Goal: Task Accomplishment & Management: Complete application form

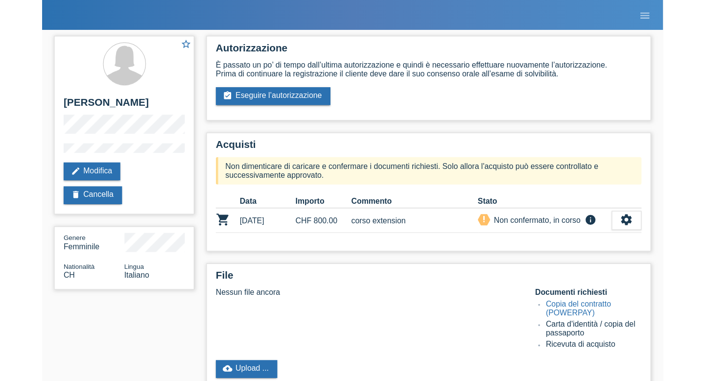
scroll to position [25, 0]
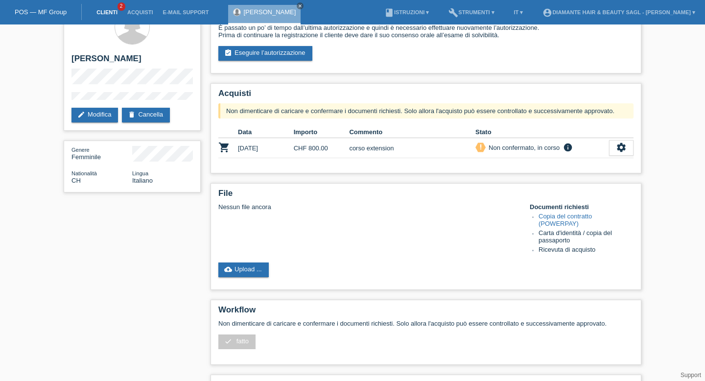
click at [110, 11] on link "Clienti" at bounding box center [107, 12] width 31 height 6
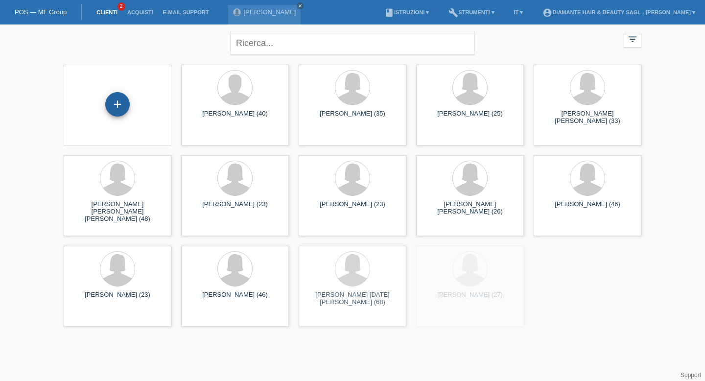
click at [127, 102] on div "+" at bounding box center [118, 104] width 24 height 17
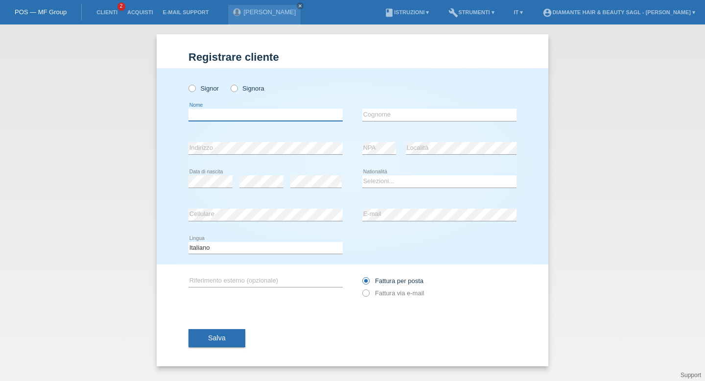
click at [274, 111] on input "text" at bounding box center [266, 115] width 154 height 12
type input "veronica"
click at [407, 118] on input "text" at bounding box center [439, 115] width 154 height 12
type input "chiaradia"
click at [278, 174] on div "error" at bounding box center [261, 181] width 44 height 33
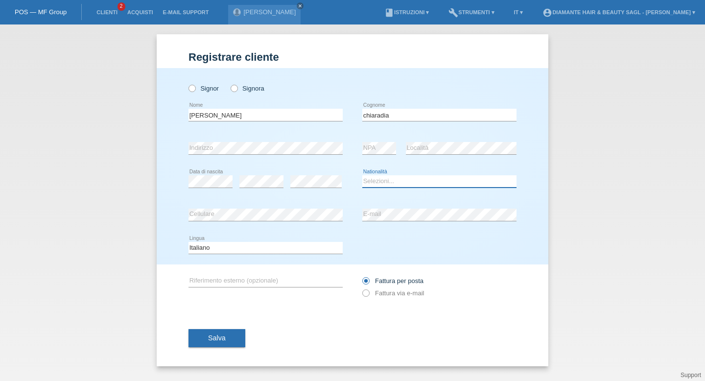
click at [379, 185] on select "Selezioni... Svizzera Austria Germania Liechtenstein ------------ Afghanistan A…" at bounding box center [439, 181] width 154 height 12
select select "IT"
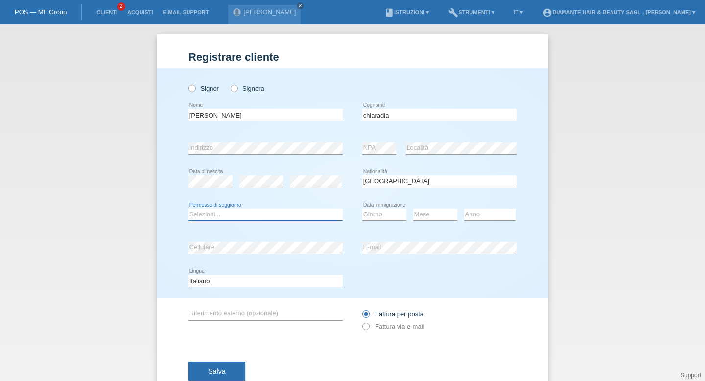
click at [254, 212] on select "Selezioni... C B B - Status di rifugiato Altro" at bounding box center [266, 215] width 154 height 12
select select "B"
click at [392, 220] on select "Giorno 01 02 03 04 05 06 07 08 09 10" at bounding box center [384, 215] width 44 height 12
select select "01"
click at [439, 216] on select "Mese 01 02 03 04 05 06 07 08 09 10 11" at bounding box center [435, 215] width 44 height 12
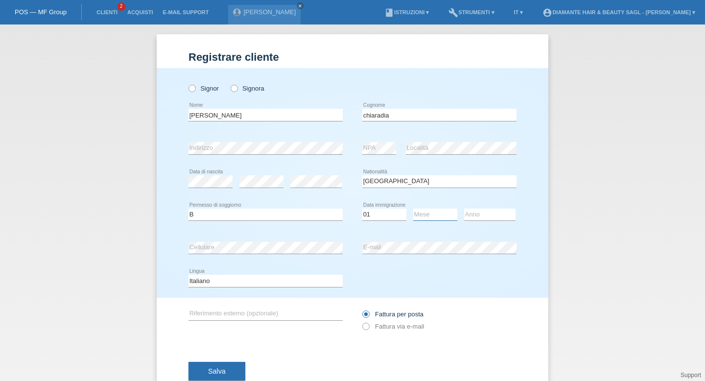
select select "06"
click at [474, 217] on select "Anno 2025 2024 2023 2022 2021 2020 2019 2018 2017 2016 2015 2014 2013 2012 2011…" at bounding box center [489, 215] width 51 height 12
select select "2023"
click at [217, 363] on button "Salva" at bounding box center [217, 371] width 57 height 19
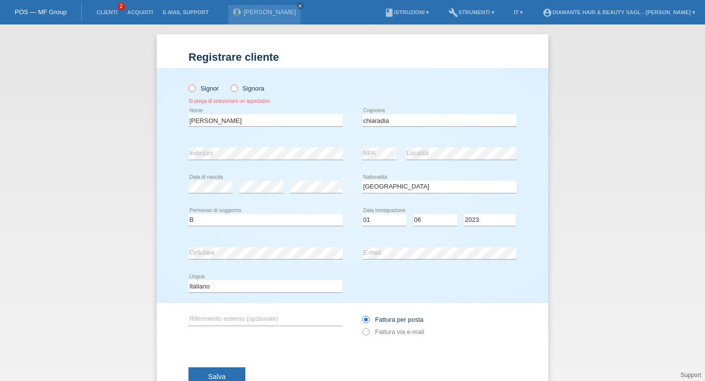
click at [229, 83] on icon at bounding box center [229, 83] width 0 height 0
click at [234, 85] on input "Signora" at bounding box center [234, 88] width 6 height 6
radio input "true"
click at [215, 377] on span "Salva" at bounding box center [217, 377] width 18 height 8
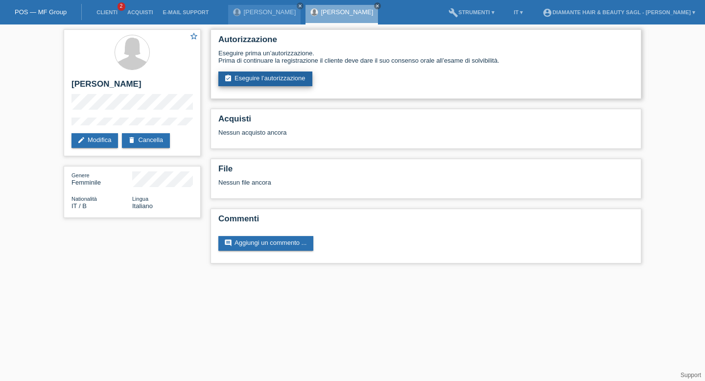
click at [272, 73] on link "assignment_turned_in Eseguire l’autorizzazione" at bounding box center [265, 78] width 94 height 15
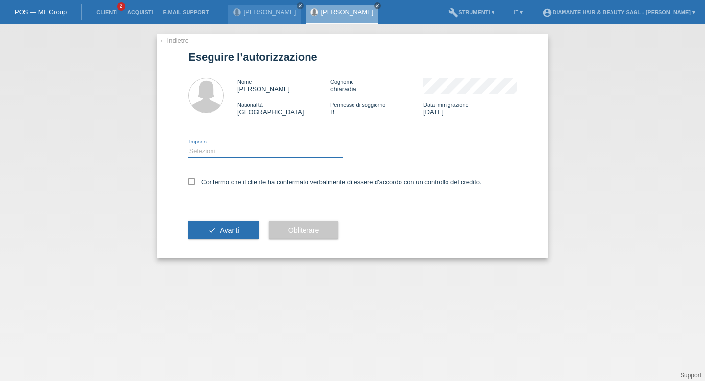
click at [310, 153] on select "Selezioni CHF 1.00 - CHF 499.00 CHF 500.00 - CHF 1'749.00 CHF 1'750.00 - CHF 3'…" at bounding box center [266, 151] width 154 height 12
select select "2"
click at [191, 184] on icon at bounding box center [192, 181] width 6 height 6
click at [191, 184] on input "Confermo che il cliente ha confermato verbalmente di essere d'accordo con un co…" at bounding box center [192, 181] width 6 height 6
checkbox input "true"
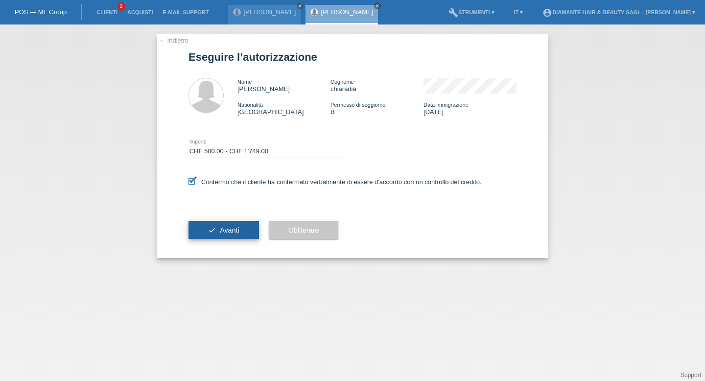
click at [205, 223] on button "check Avanti" at bounding box center [224, 230] width 71 height 19
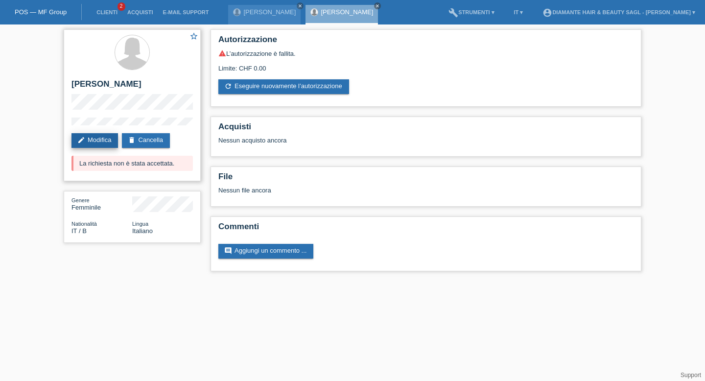
click at [107, 138] on link "edit Modifica" at bounding box center [94, 140] width 47 height 15
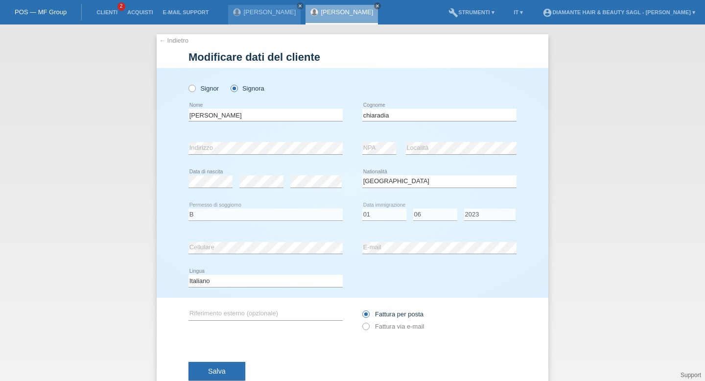
select select "IT"
select select "B"
select select "01"
select select "06"
select select "2023"
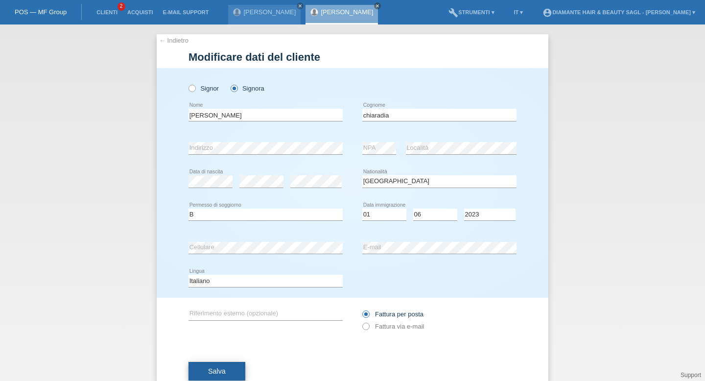
click at [221, 374] on span "Salva" at bounding box center [217, 371] width 18 height 8
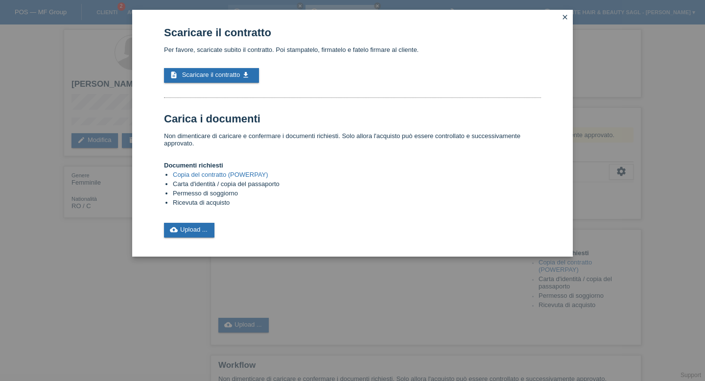
click at [568, 17] on icon "close" at bounding box center [565, 17] width 8 height 8
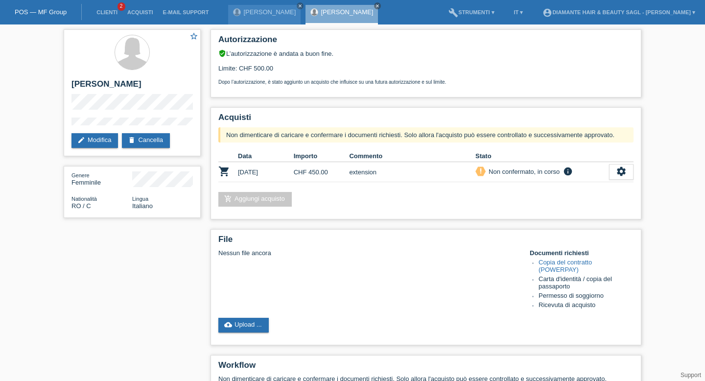
click at [108, 2] on li "Clienti 2" at bounding box center [107, 12] width 31 height 25
click at [111, 12] on link "Clienti" at bounding box center [107, 12] width 31 height 6
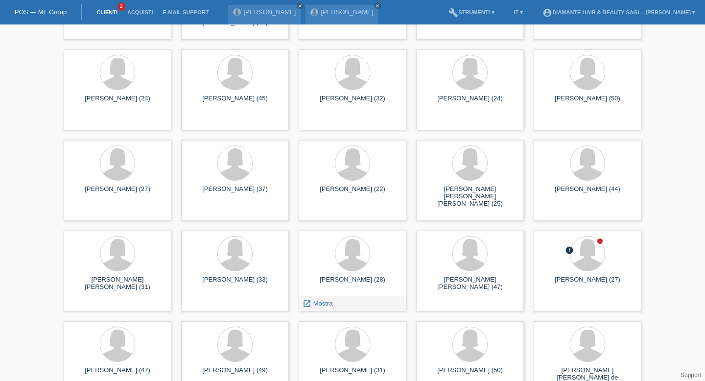
scroll to position [830, 0]
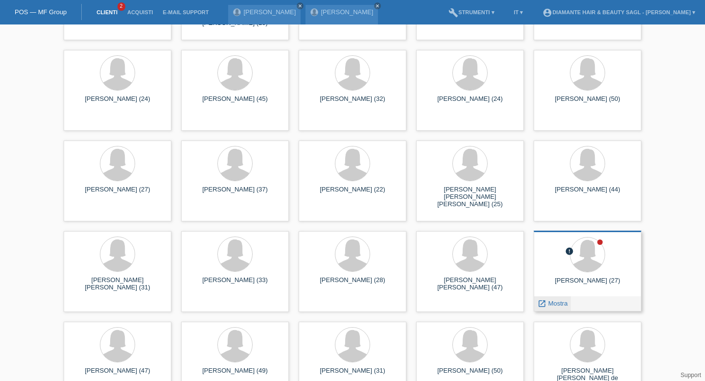
click at [558, 300] on span "Mostra" at bounding box center [558, 303] width 20 height 7
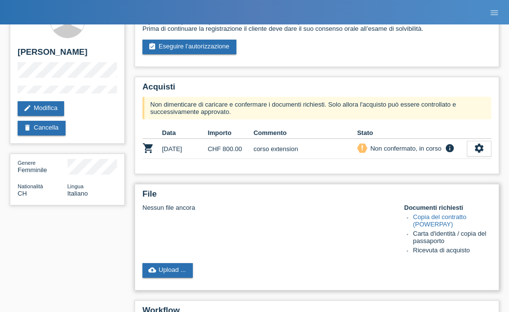
scroll to position [40, 0]
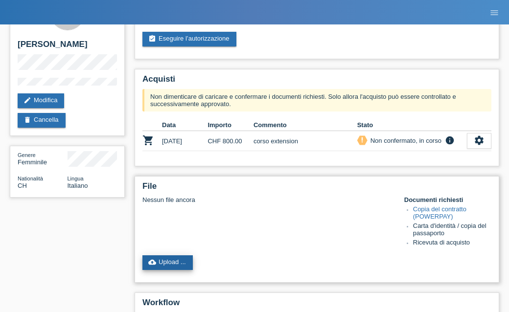
click at [165, 264] on link "cloud_upload Upload ..." at bounding box center [167, 263] width 50 height 15
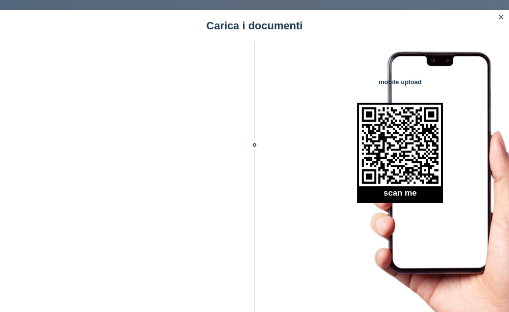
click at [500, 18] on icon "close" at bounding box center [501, 17] width 8 height 8
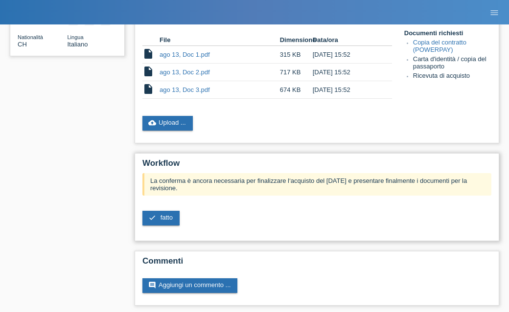
scroll to position [188, 0]
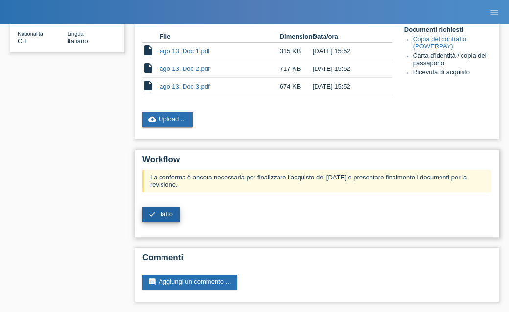
click at [173, 217] on link "check fatto" at bounding box center [160, 215] width 37 height 15
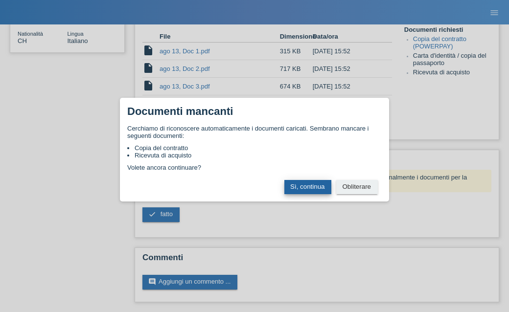
click at [317, 189] on button "Sì, continua" at bounding box center [307, 187] width 47 height 14
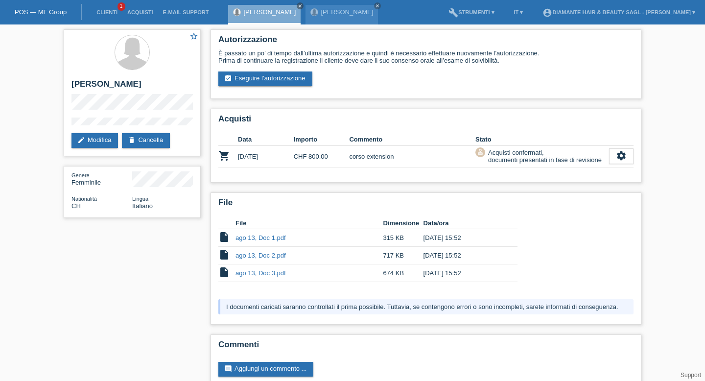
click at [113, 16] on li "Clienti 1" at bounding box center [107, 12] width 31 height 25
click at [116, 12] on link "Clienti" at bounding box center [107, 12] width 31 height 6
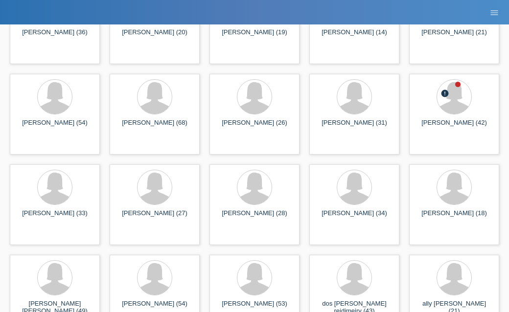
scroll to position [1425, 0]
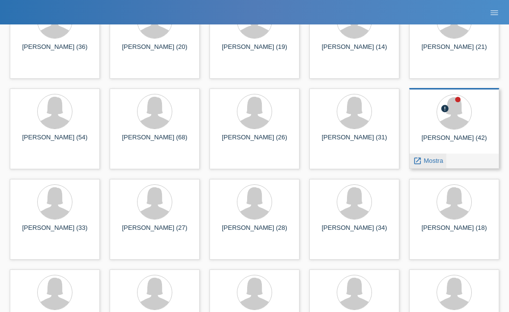
click at [427, 161] on span "Mostra" at bounding box center [434, 160] width 20 height 7
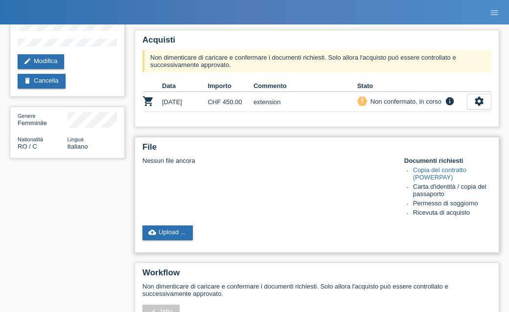
scroll to position [80, 0]
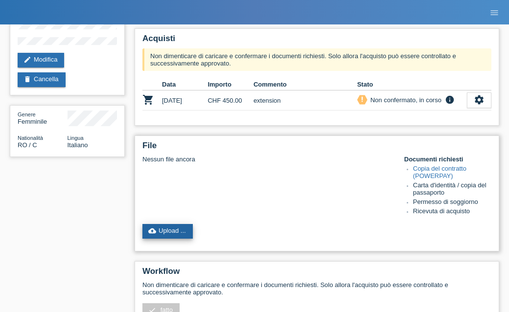
click at [179, 235] on link "cloud_upload Upload ..." at bounding box center [167, 231] width 50 height 15
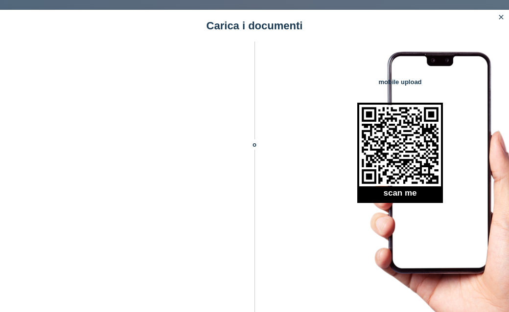
click at [500, 15] on icon "close" at bounding box center [501, 17] width 8 height 8
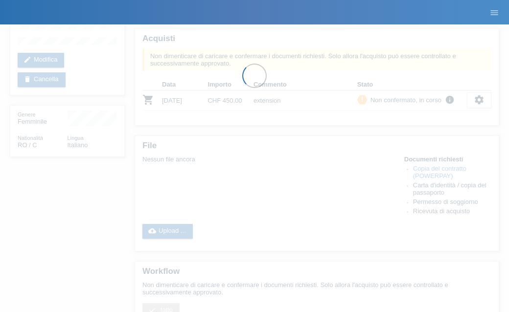
scroll to position [187, 0]
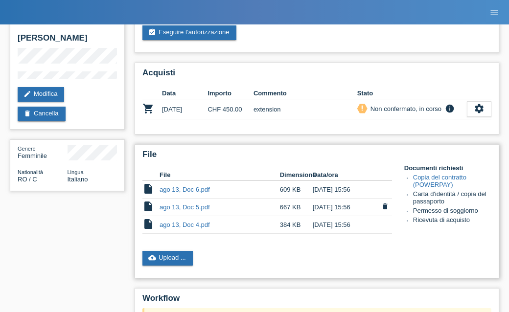
scroll to position [192, 0]
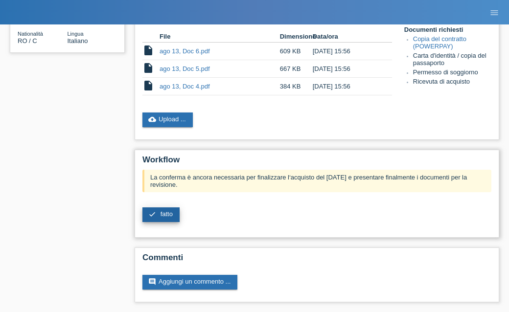
click at [167, 211] on span "fatto" at bounding box center [167, 214] width 12 height 7
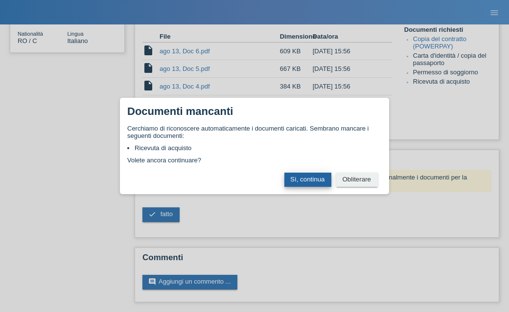
click at [316, 183] on button "Sì, continua" at bounding box center [307, 180] width 47 height 14
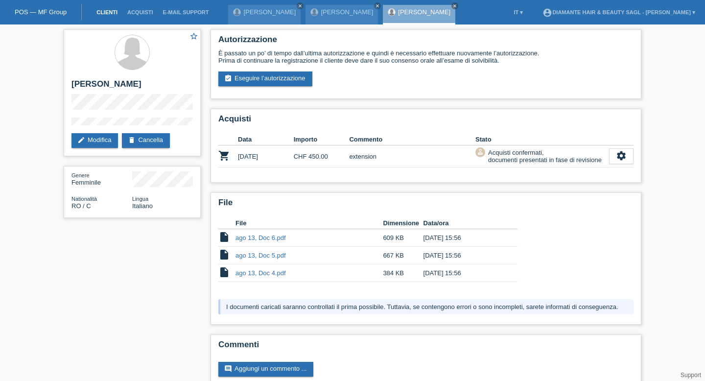
click at [98, 14] on link "Clienti" at bounding box center [107, 12] width 31 height 6
